Goal: Find specific page/section

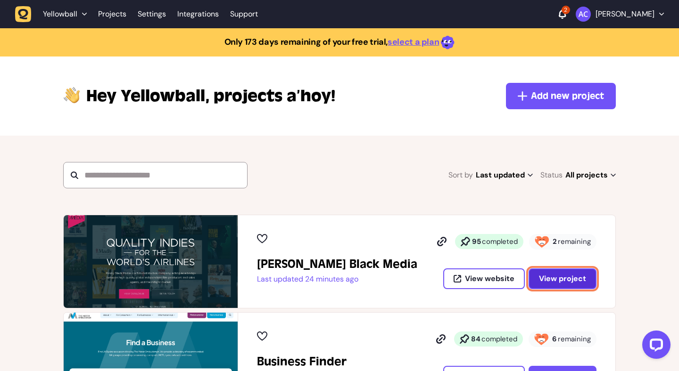
click at [544, 278] on span "View project" at bounding box center [562, 279] width 47 height 10
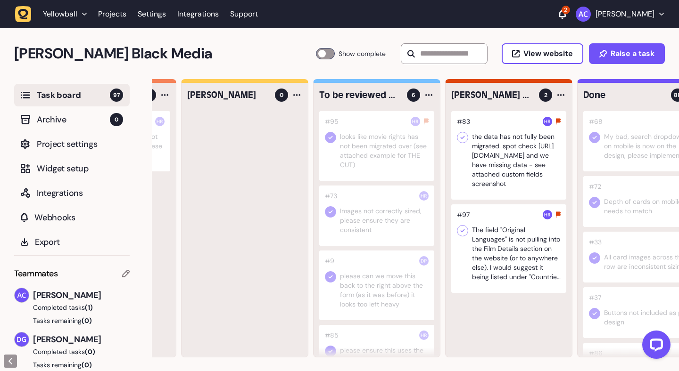
scroll to position [0, 164]
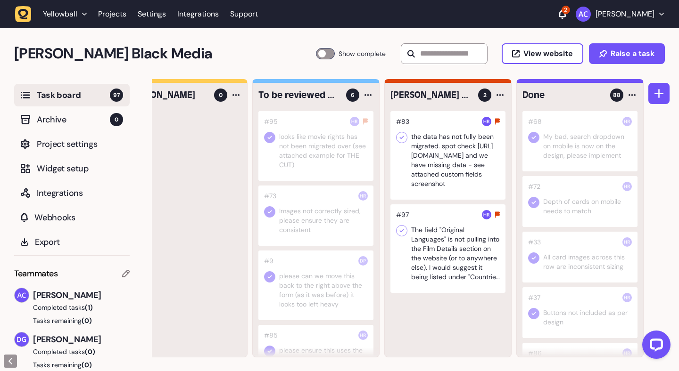
click at [458, 254] on div at bounding box center [447, 249] width 115 height 89
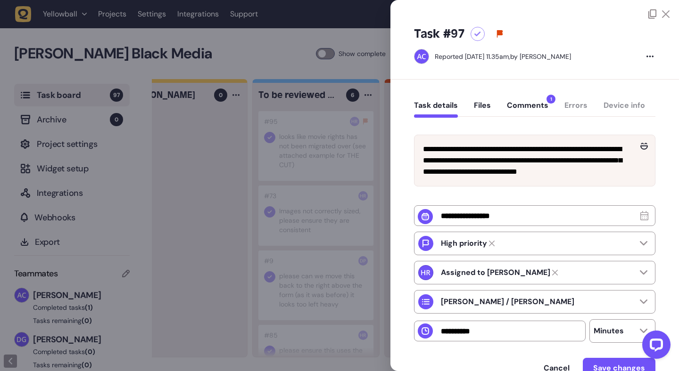
click at [534, 113] on button "Comments 1" at bounding box center [527, 109] width 41 height 17
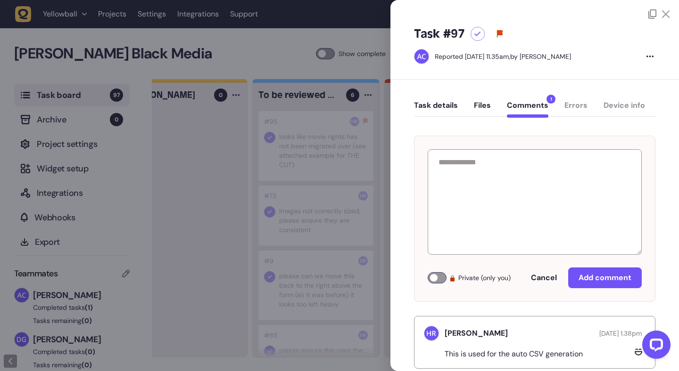
scroll to position [21, 0]
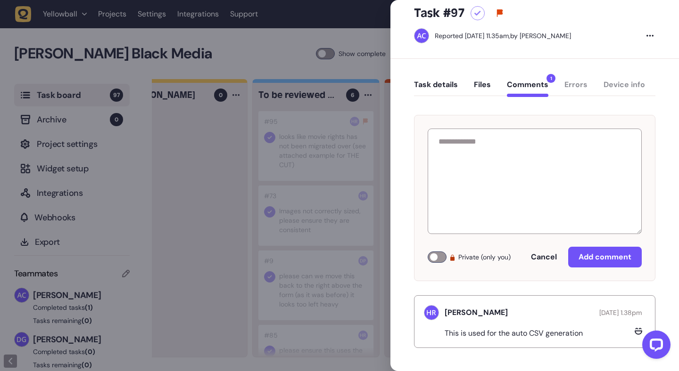
click at [442, 84] on button "Task details" at bounding box center [436, 88] width 44 height 17
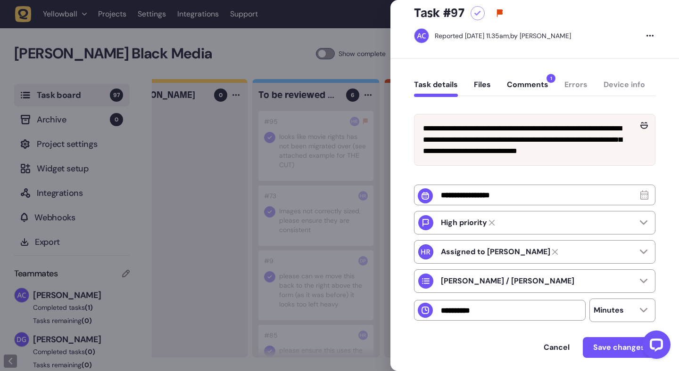
click at [220, 73] on div at bounding box center [339, 185] width 679 height 371
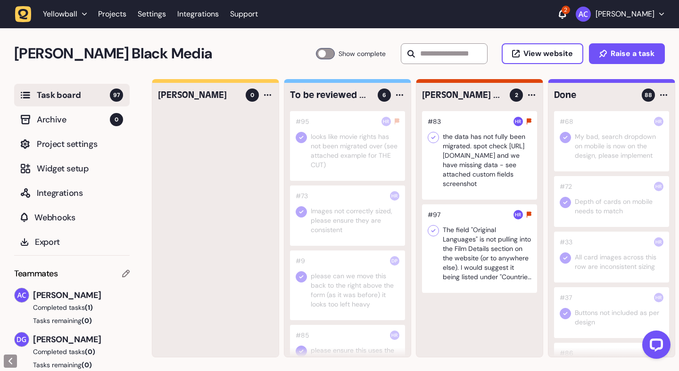
scroll to position [0, 139]
